Goal: Transaction & Acquisition: Book appointment/travel/reservation

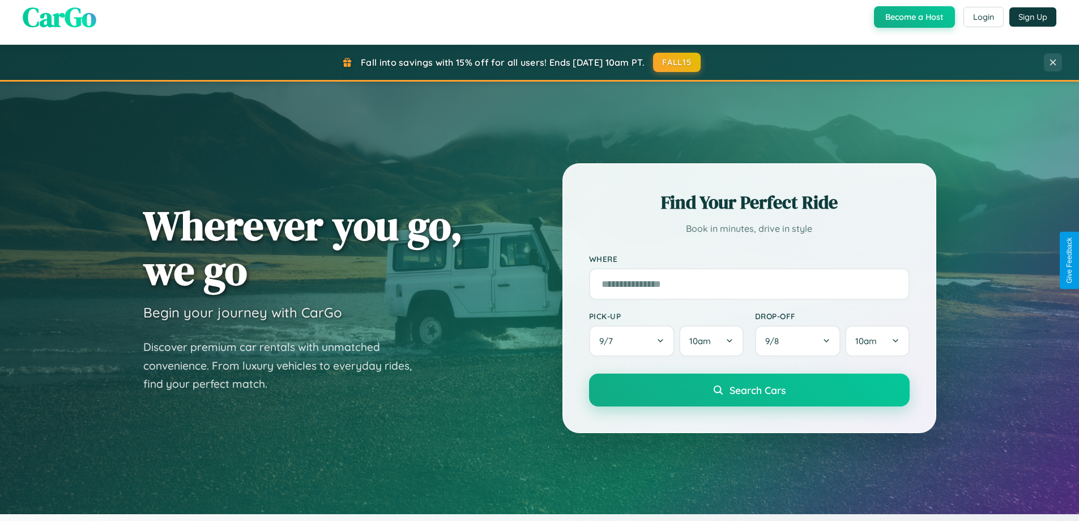
scroll to position [780, 0]
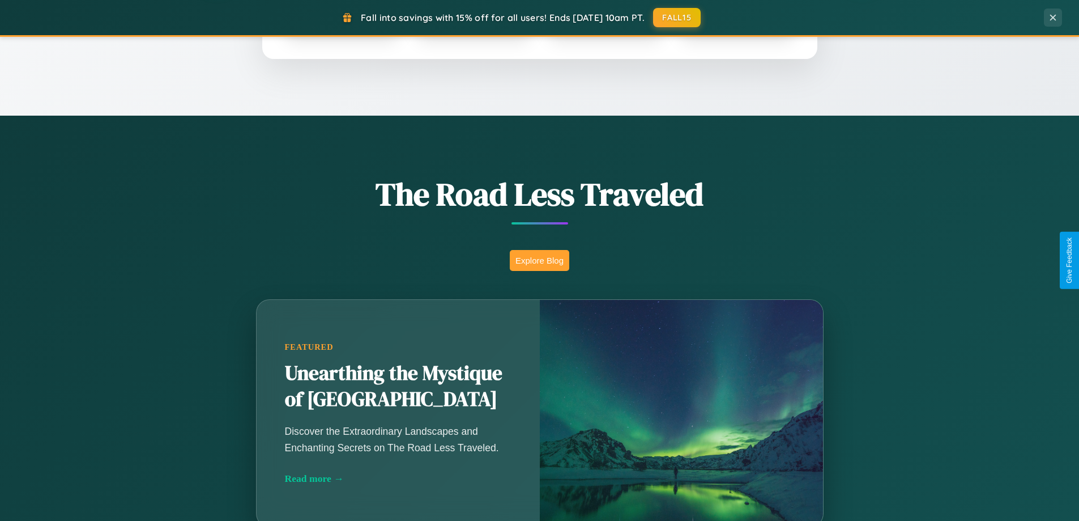
click at [539, 260] on button "Explore Blog" at bounding box center [539, 260] width 59 height 21
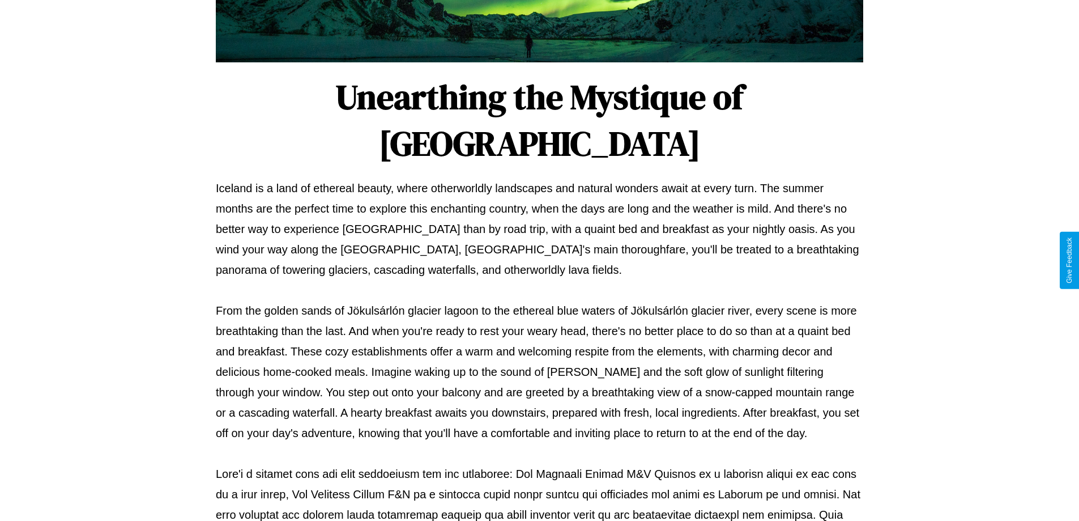
scroll to position [367, 0]
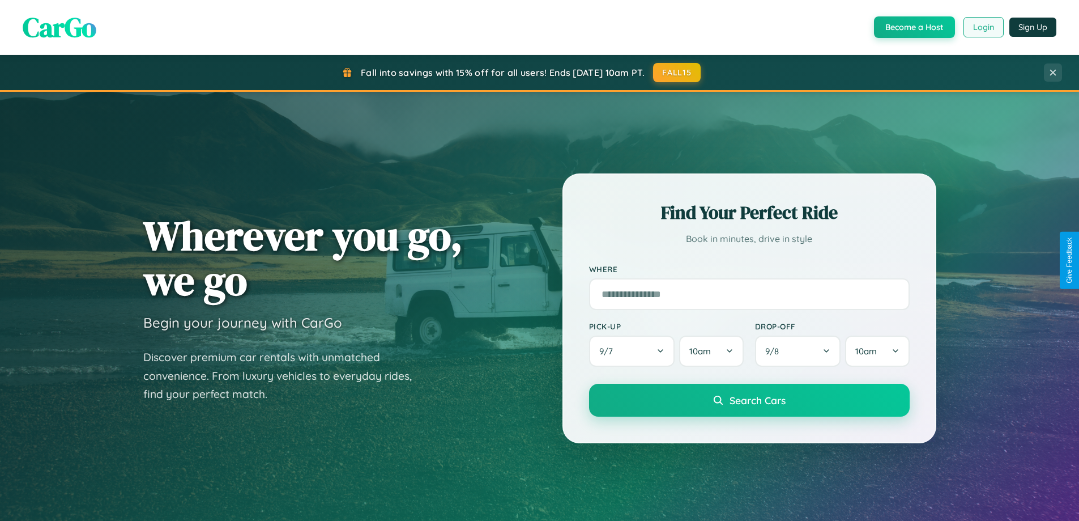
click at [983, 27] on button "Login" at bounding box center [984, 27] width 40 height 20
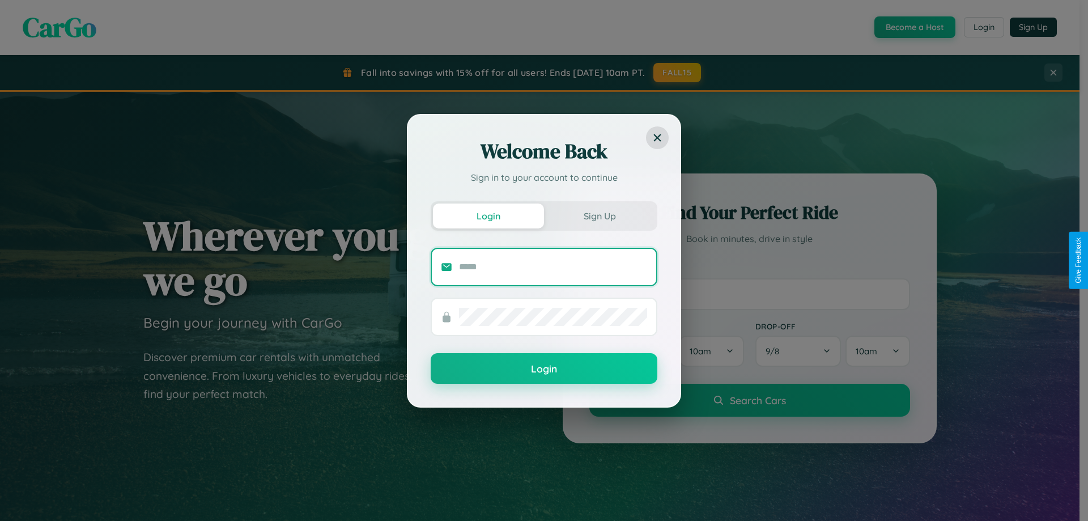
click at [553, 266] on input "text" at bounding box center [553, 267] width 188 height 18
type input "**********"
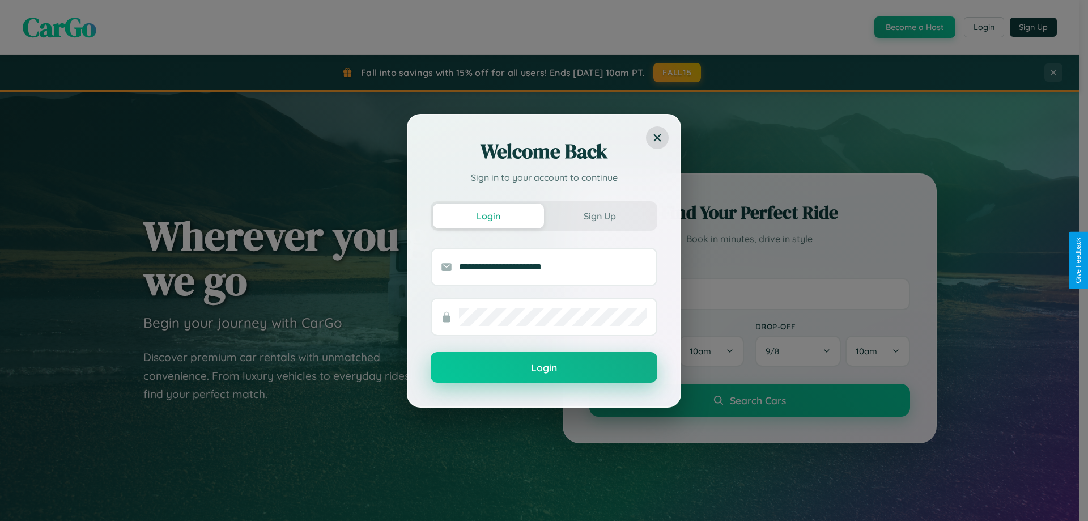
click at [544, 368] on button "Login" at bounding box center [544, 367] width 227 height 31
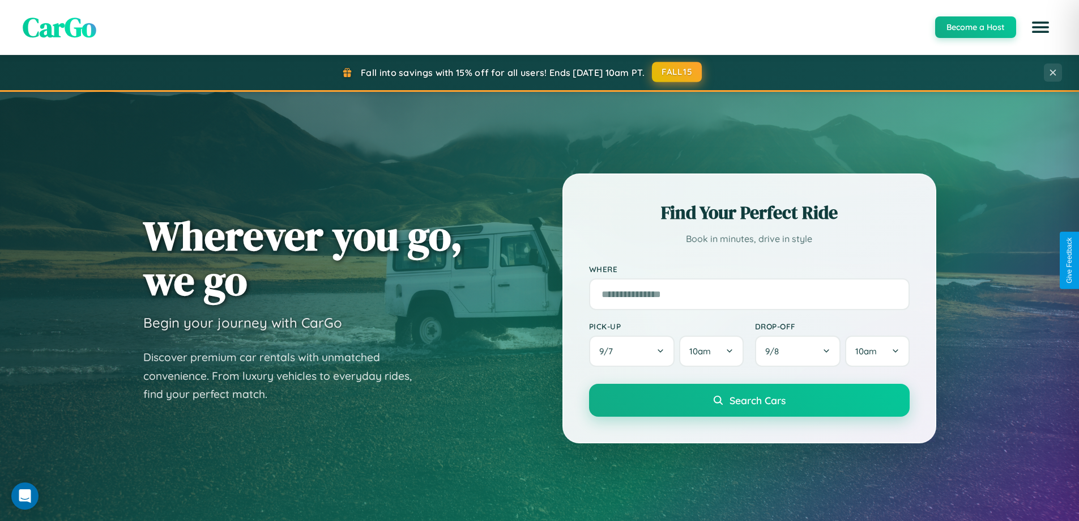
click at [678, 73] on button "FALL15" at bounding box center [677, 72] width 50 height 20
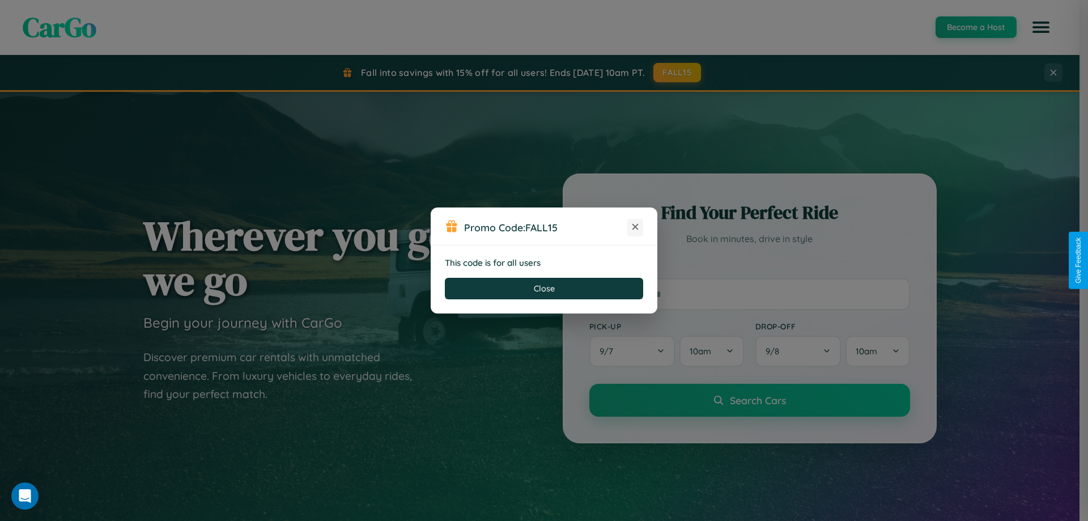
click at [635, 227] on icon at bounding box center [635, 226] width 11 height 11
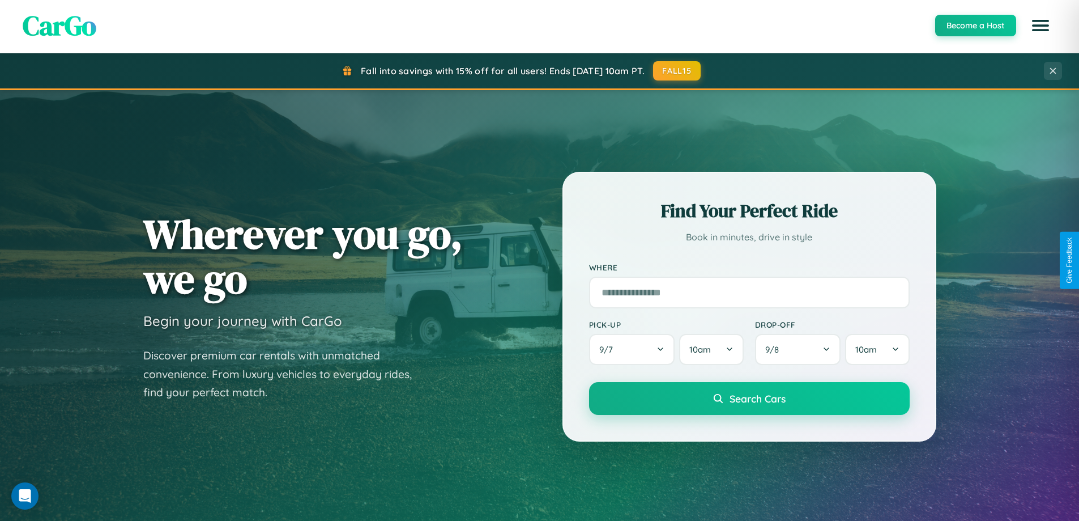
scroll to position [1328, 0]
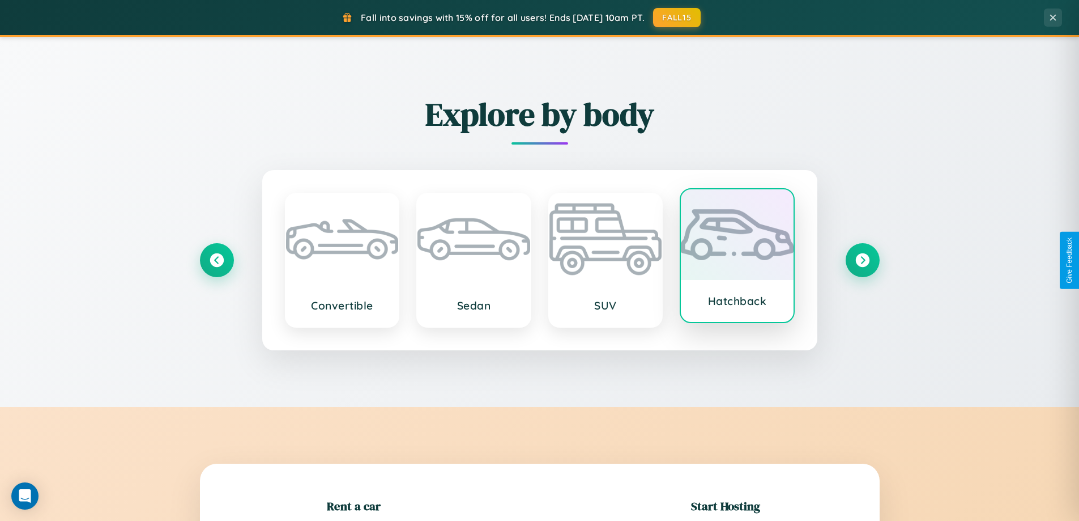
click at [737, 256] on div at bounding box center [737, 234] width 113 height 91
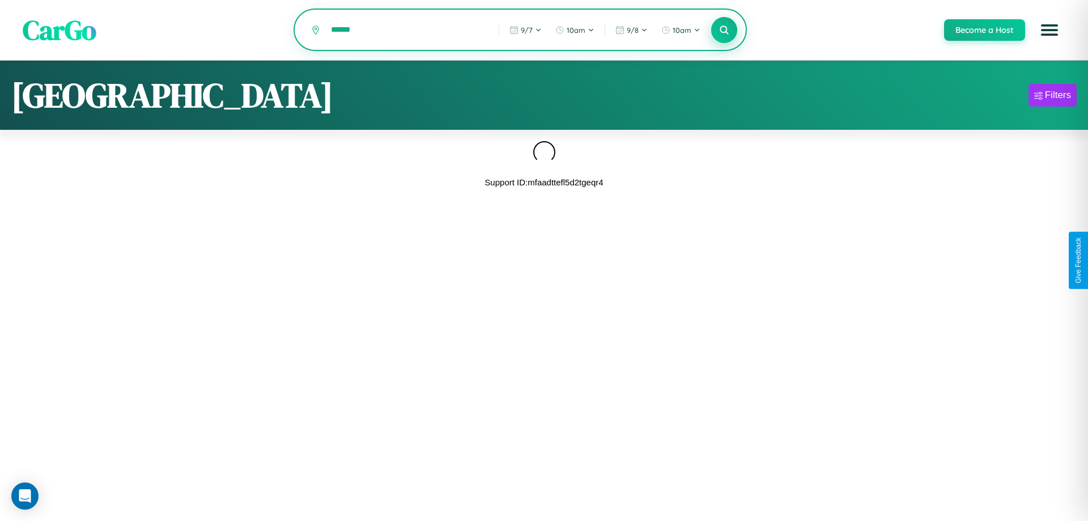
type input "******"
click at [724, 31] on icon at bounding box center [724, 29] width 11 height 11
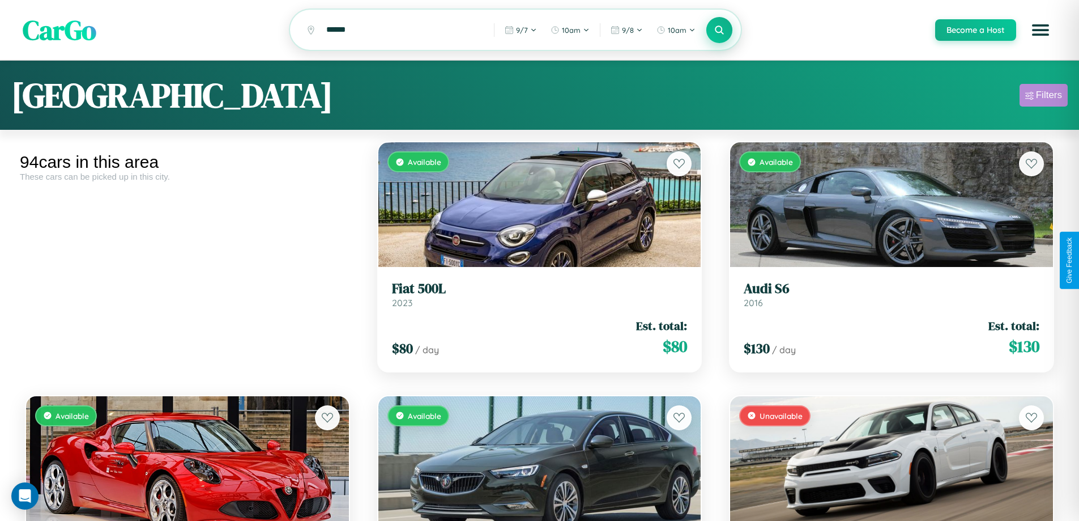
click at [1044, 97] on div "Filters" at bounding box center [1049, 95] width 26 height 11
